Goal: Information Seeking & Learning: Learn about a topic

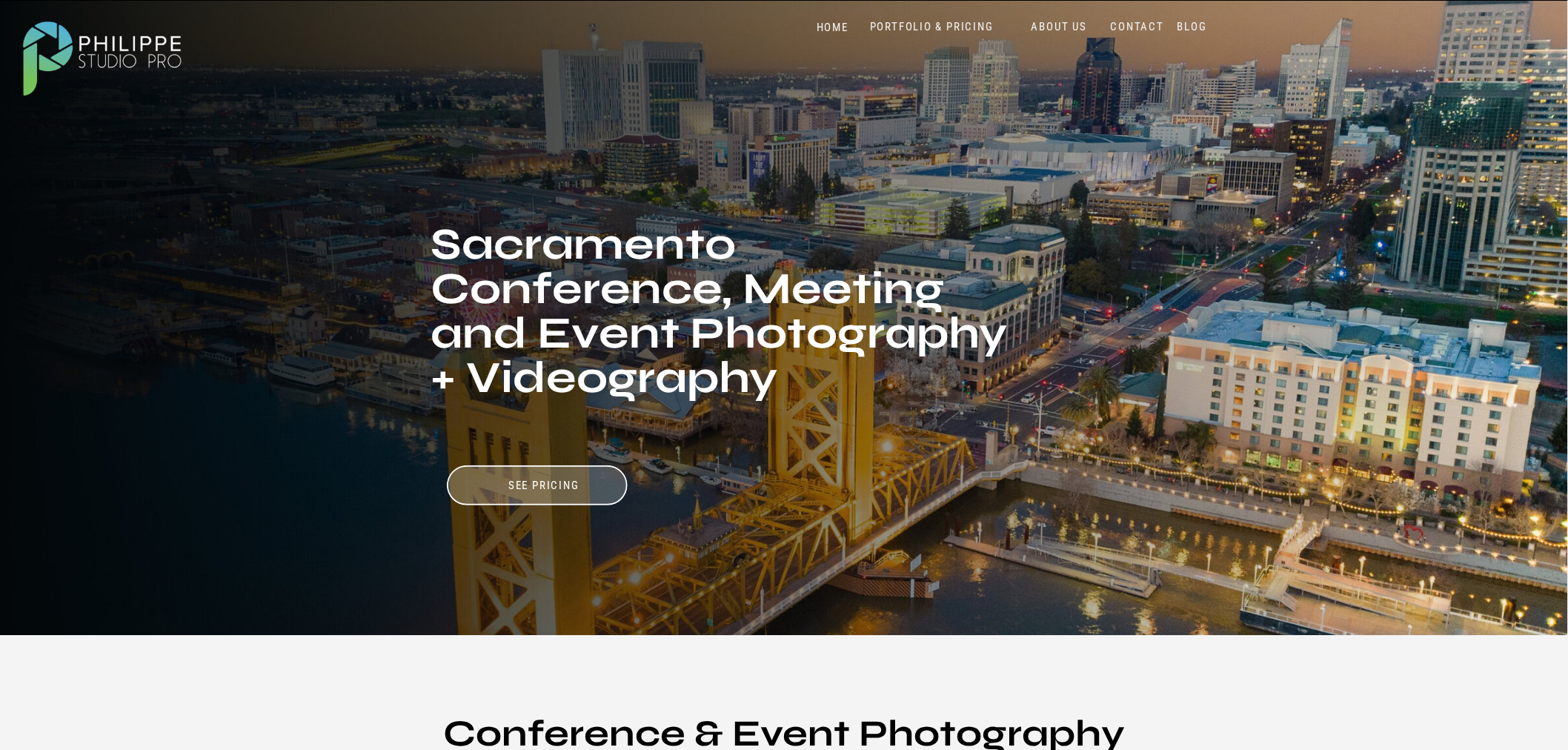
drag, startPoint x: 0, startPoint y: 0, endPoint x: 919, endPoint y: 27, distance: 919.4
click at [919, 27] on nav "PORTFOLIO & PRICING" at bounding box center [931, 27] width 136 height 14
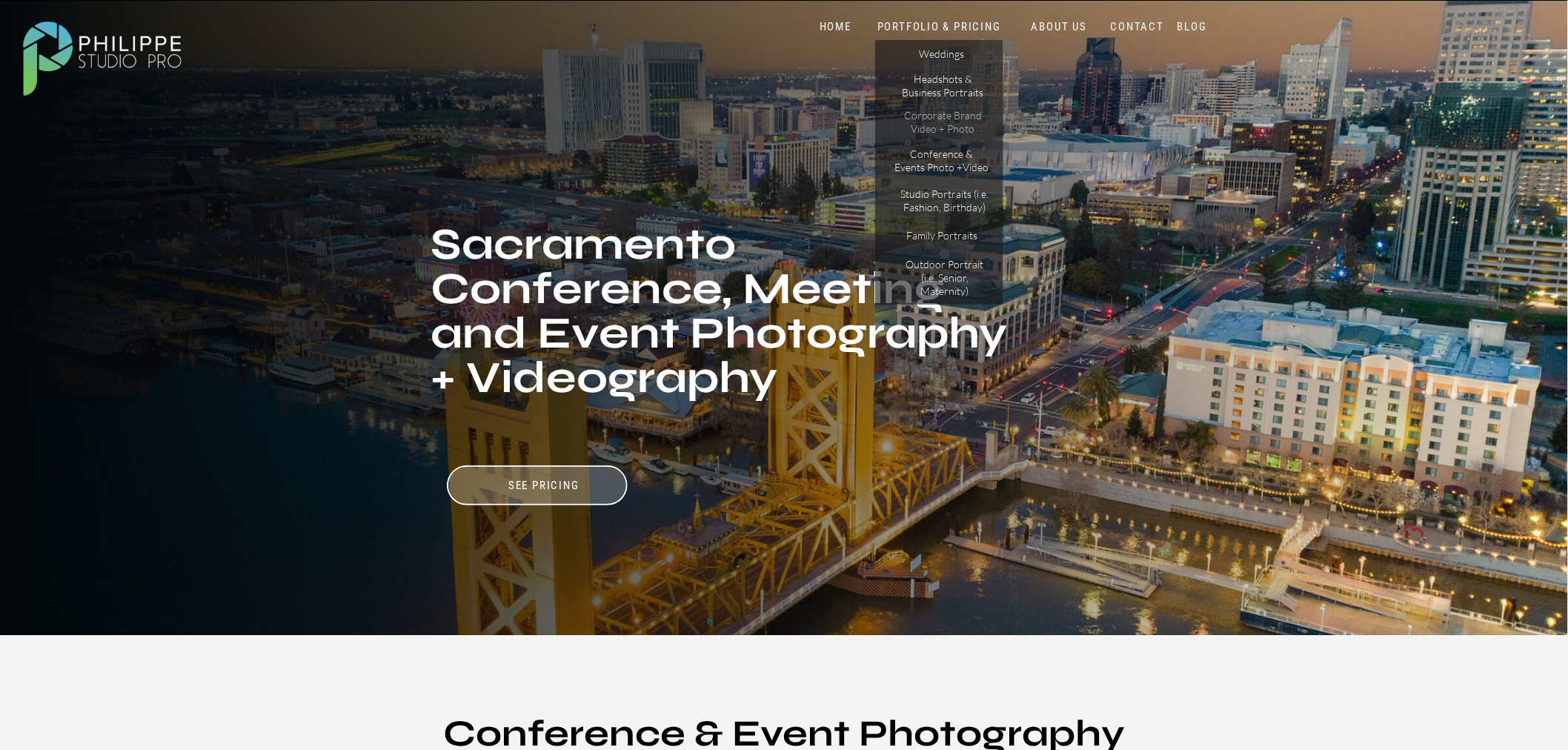
click at [938, 121] on p "Corporate Brand Video + Photo" at bounding box center [943, 122] width 84 height 26
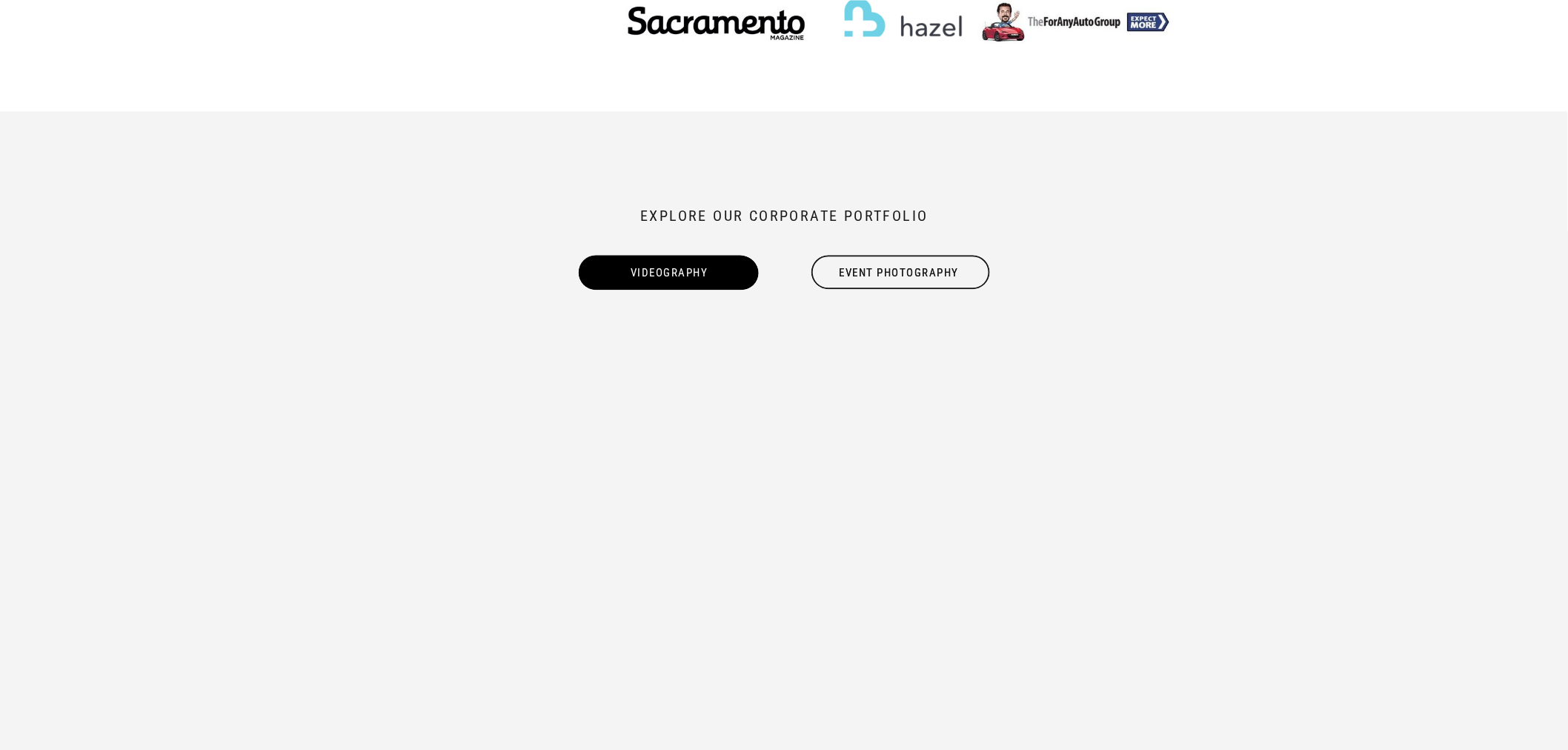
scroll to position [1316, 0]
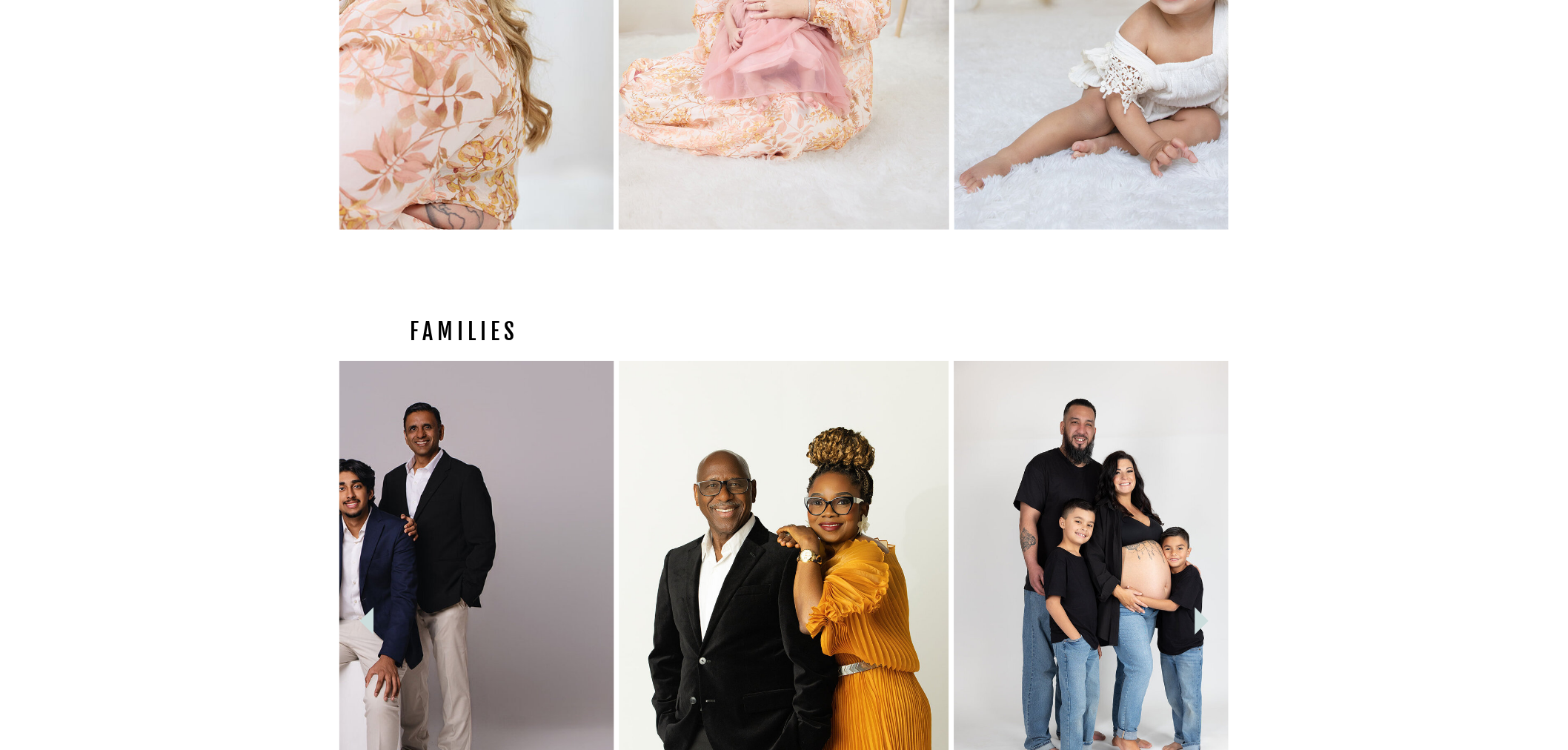
scroll to position [2257, 0]
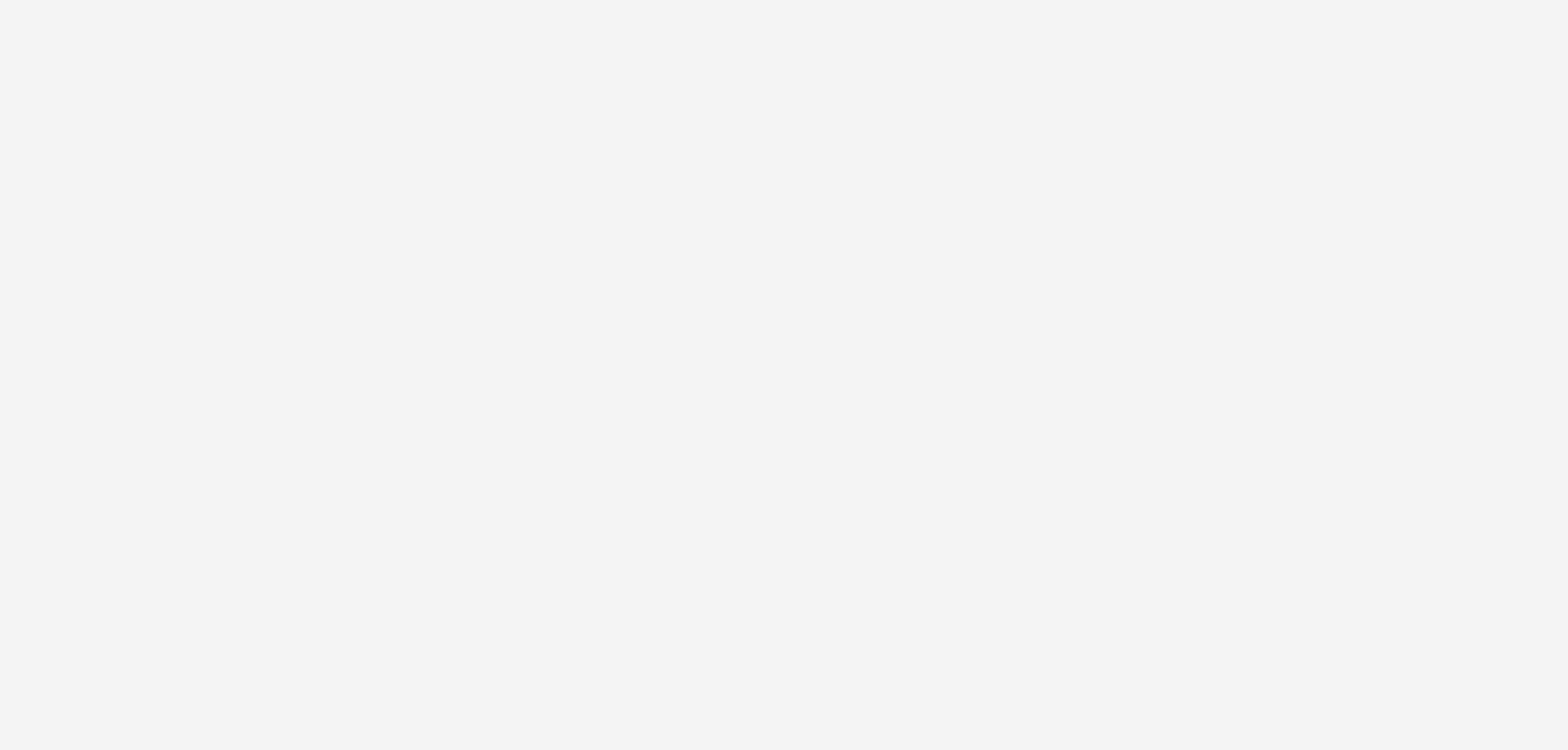
scroll to position [1564, 0]
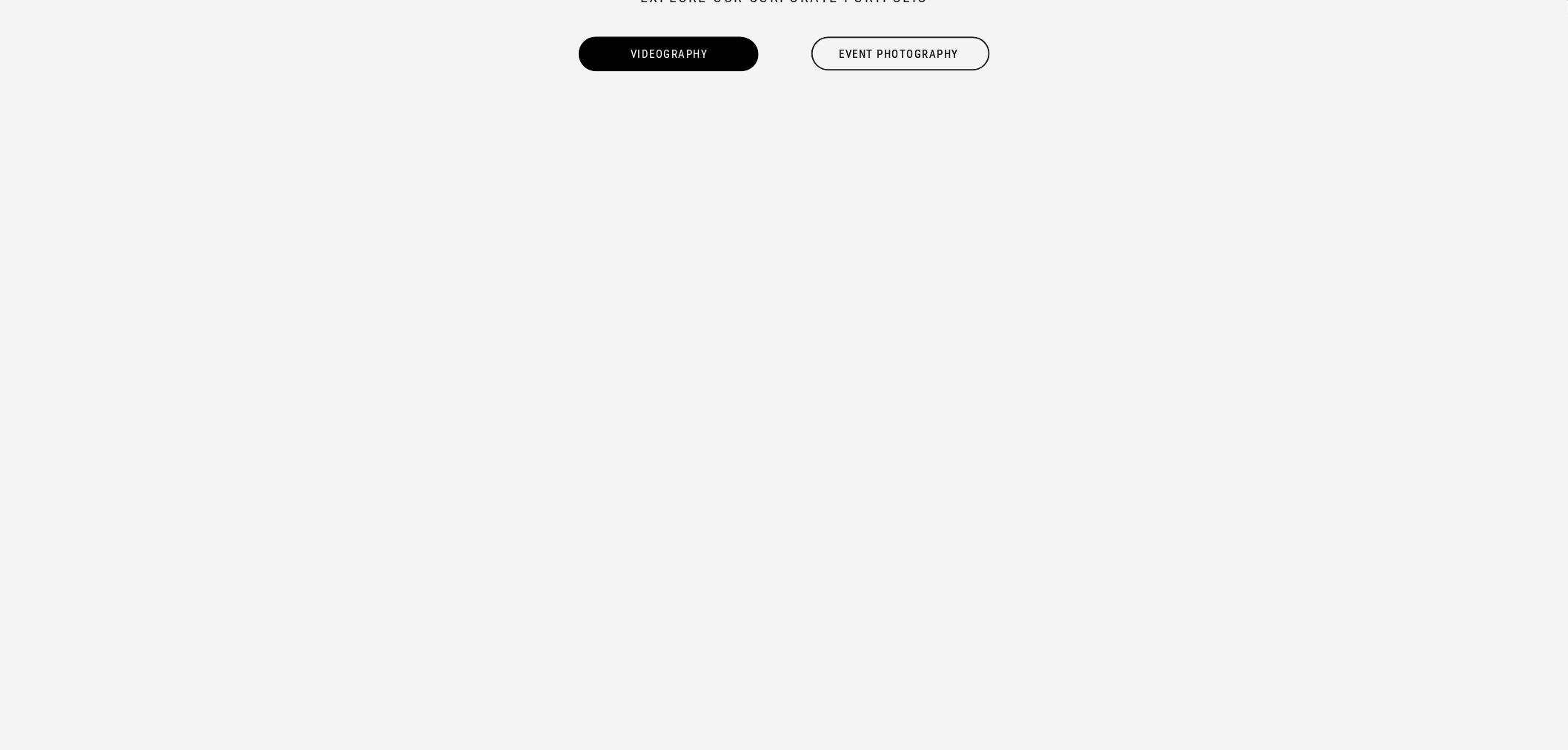
click at [174, 529] on div "Blog About Portfolio & Pricing Contact Us Home SERVICES Portfolio & Pricing Con…" at bounding box center [784, 496] width 1568 height 4122
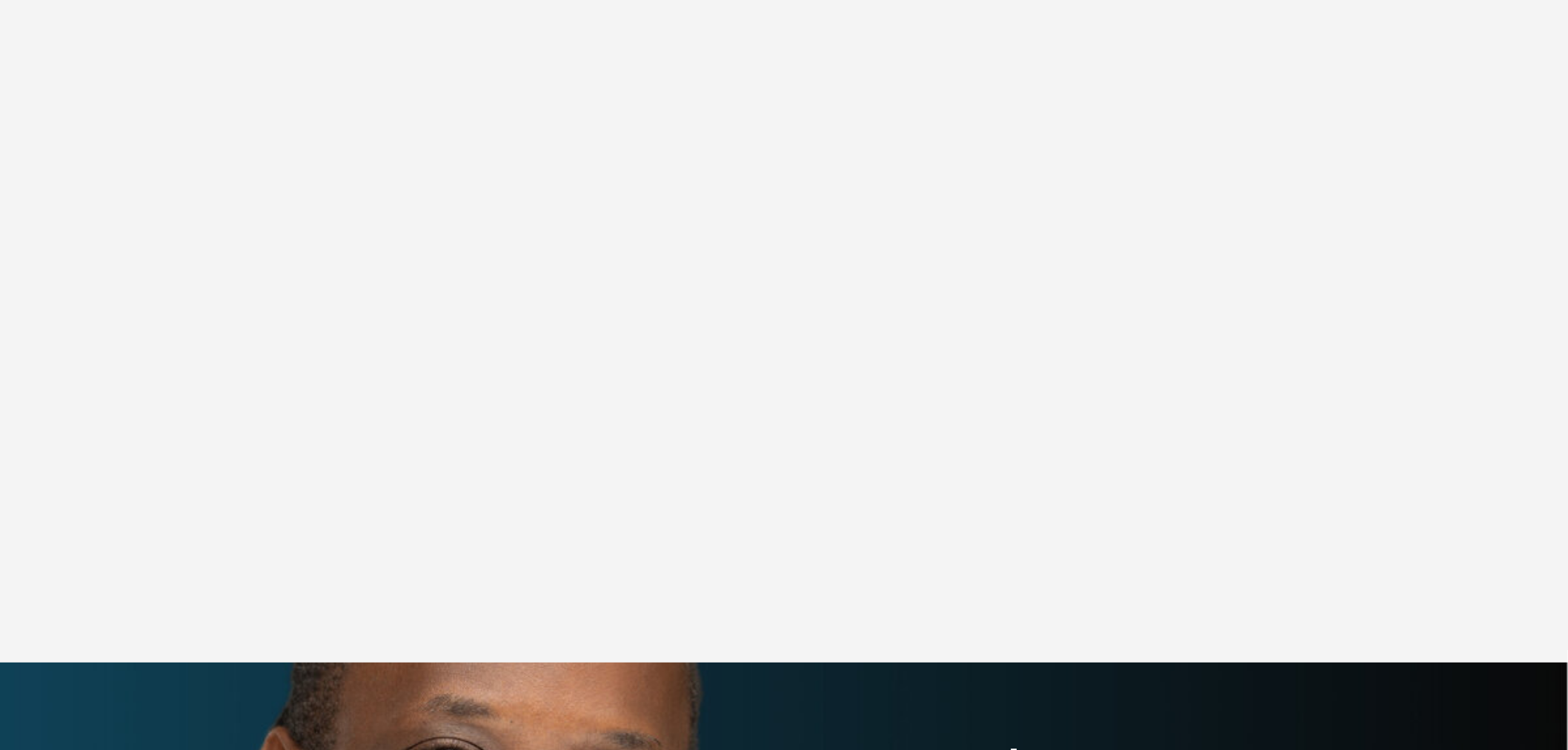
scroll to position [1645, 0]
